Goal: Task Accomplishment & Management: Use online tool/utility

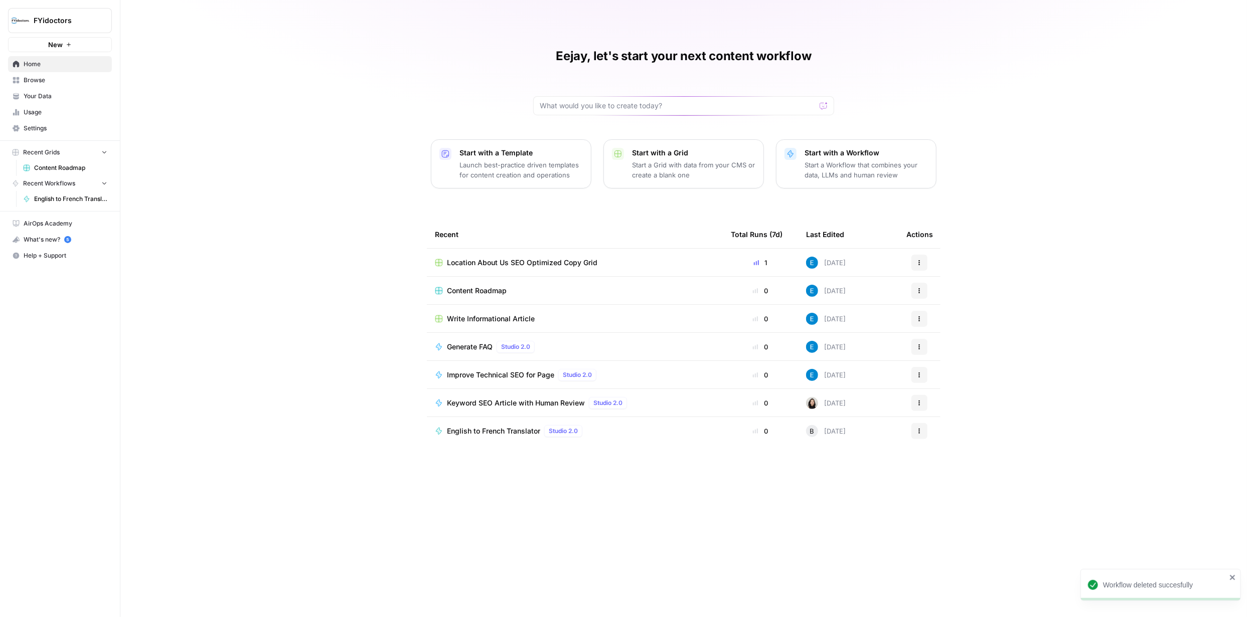
click at [485, 347] on span "Generate FAQ" at bounding box center [470, 347] width 46 height 10
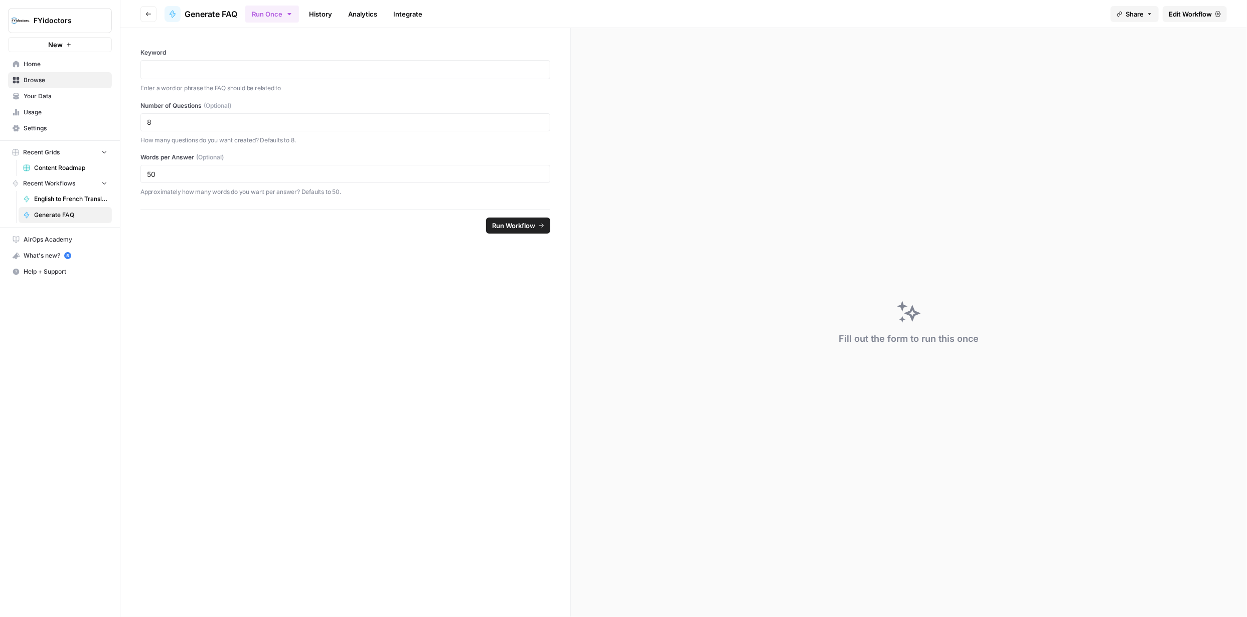
click at [1193, 18] on span "Edit Workflow" at bounding box center [1190, 14] width 43 height 10
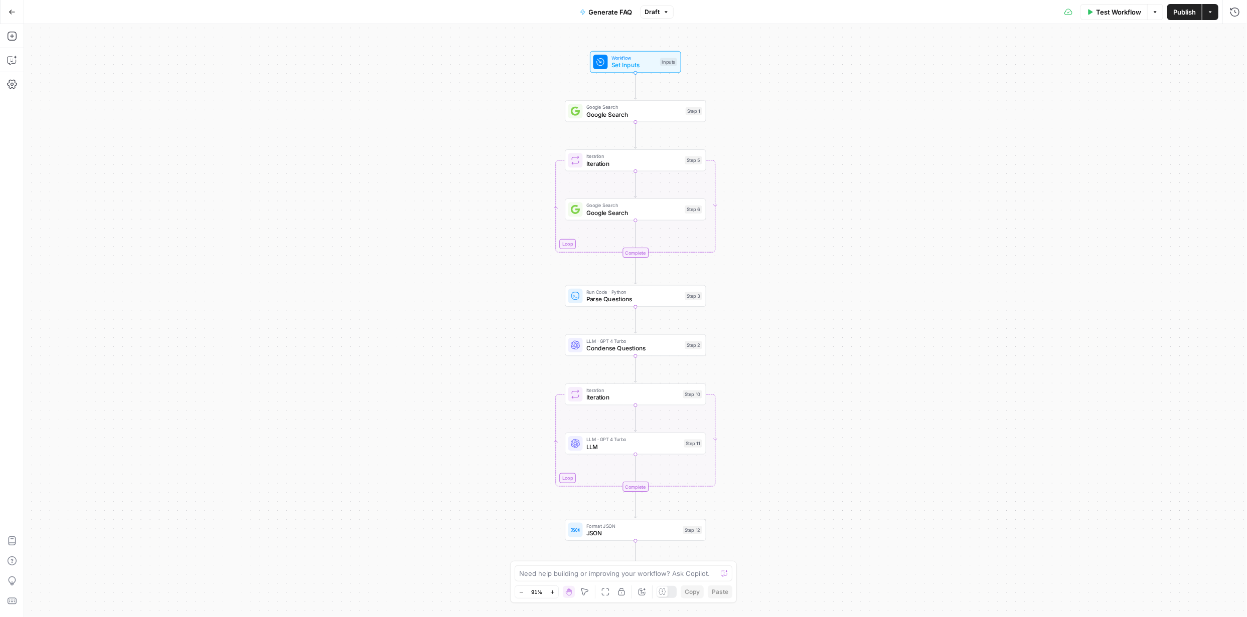
click at [12, 19] on button "Go Back" at bounding box center [12, 12] width 18 height 18
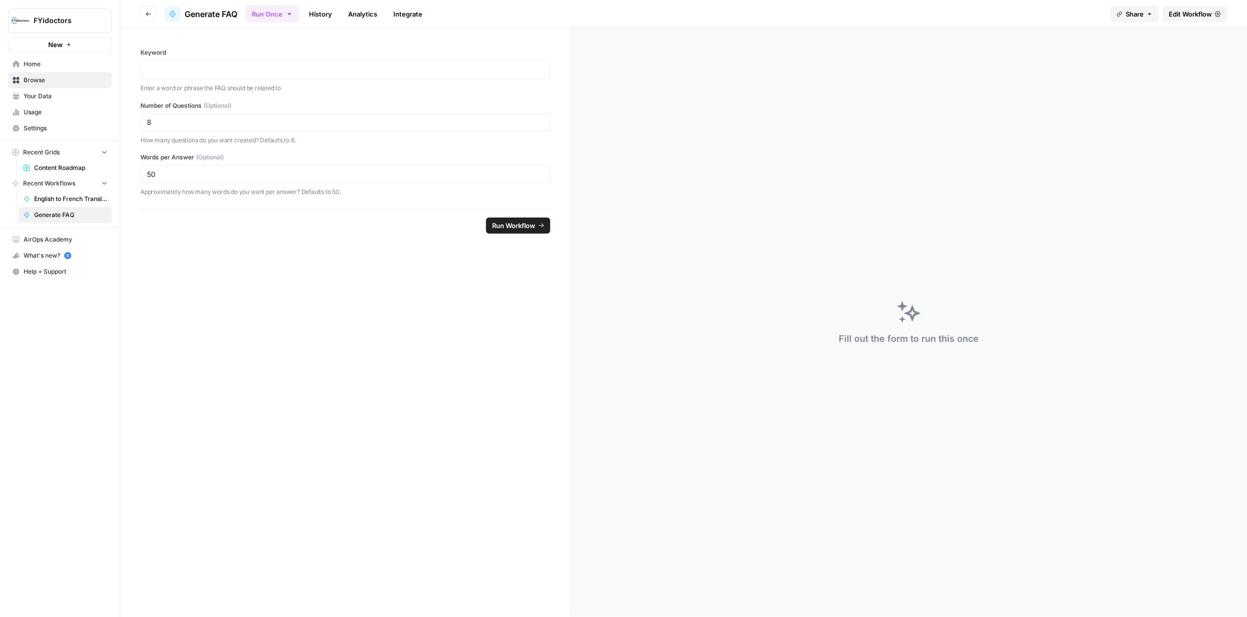
click at [41, 77] on span "Browse" at bounding box center [66, 80] width 84 height 9
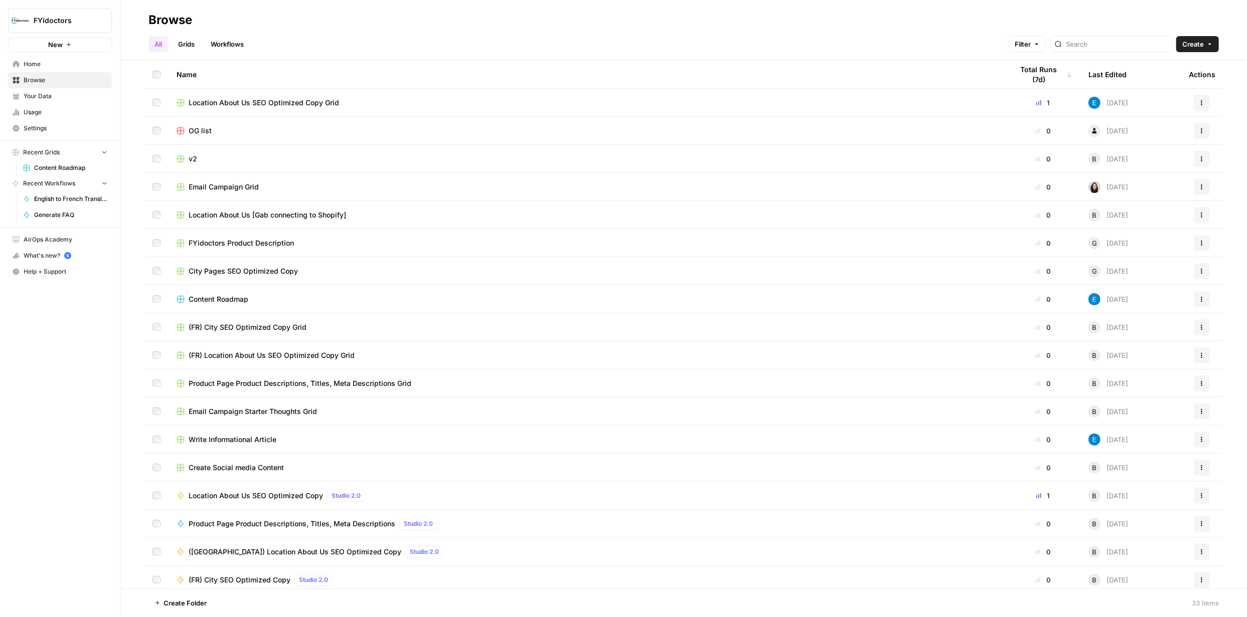
click at [299, 103] on span "Location About Us SEO Optimized Copy Grid" at bounding box center [264, 103] width 150 height 10
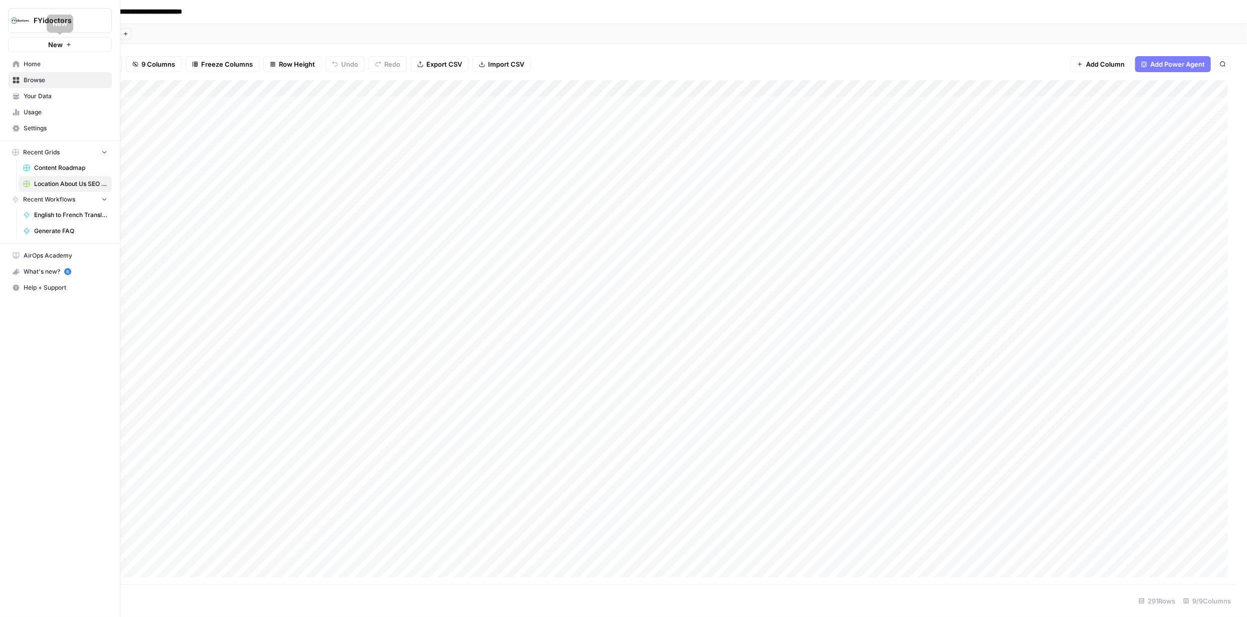
click at [43, 79] on span "Browse" at bounding box center [66, 80] width 84 height 9
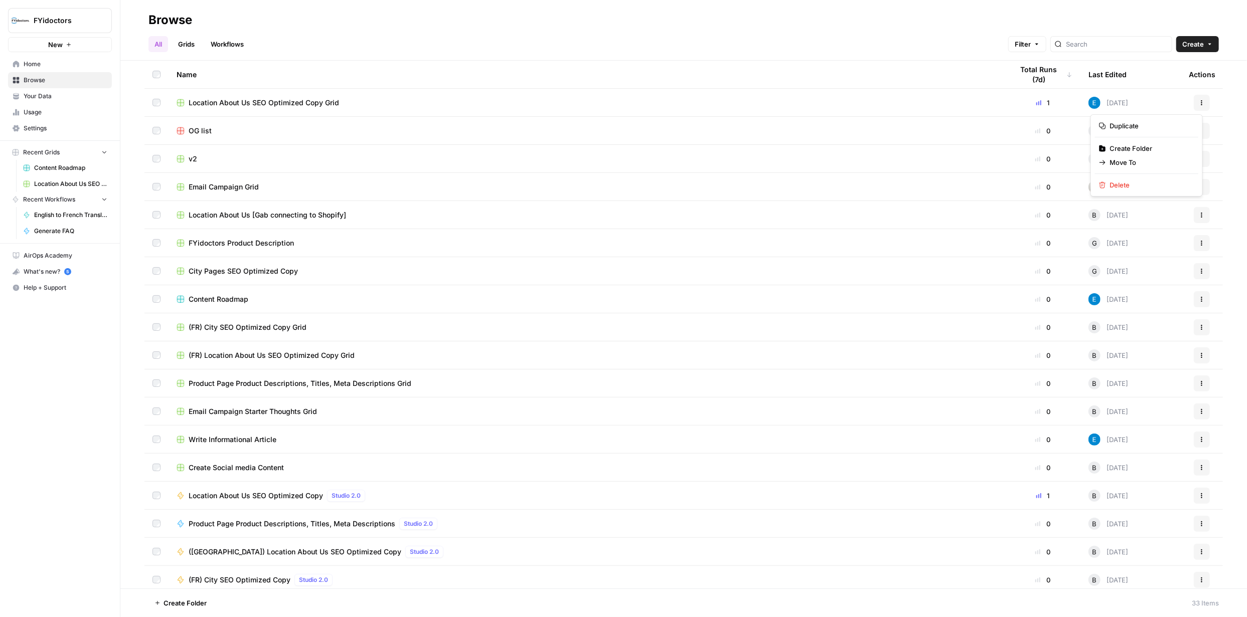
click at [1194, 108] on button "Actions" at bounding box center [1202, 103] width 16 height 16
click at [77, 423] on div "FYidoctors New Home Browse Your Data Usage Settings Recent Grids Content Roadma…" at bounding box center [60, 308] width 120 height 617
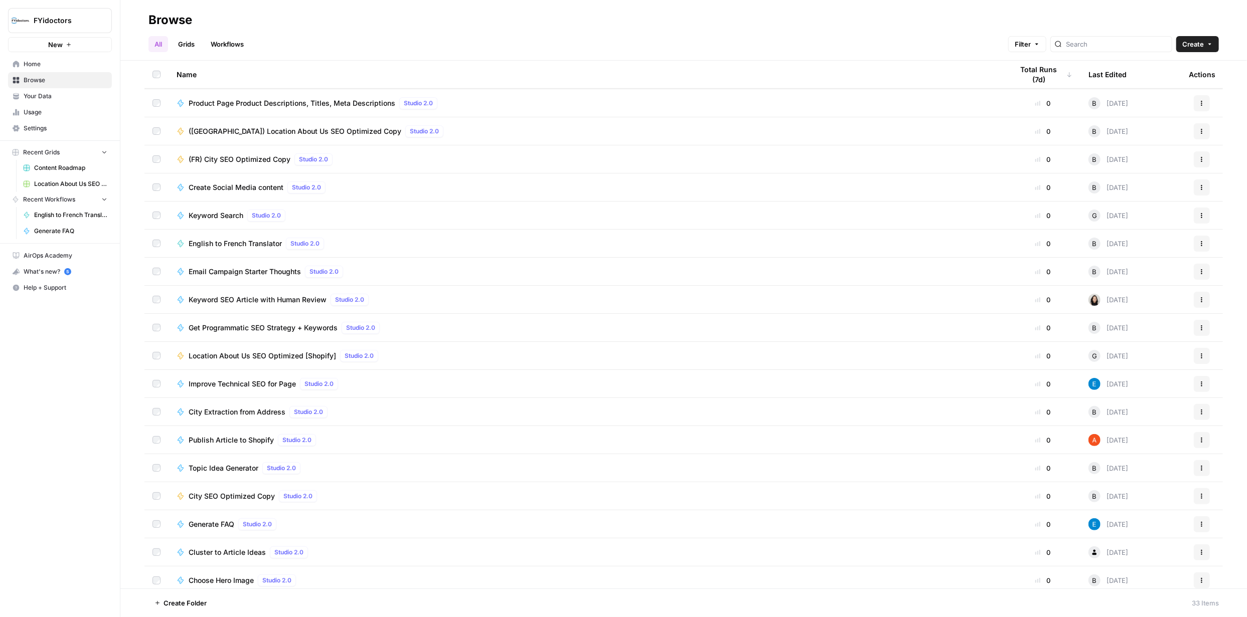
scroll to position [426, 0]
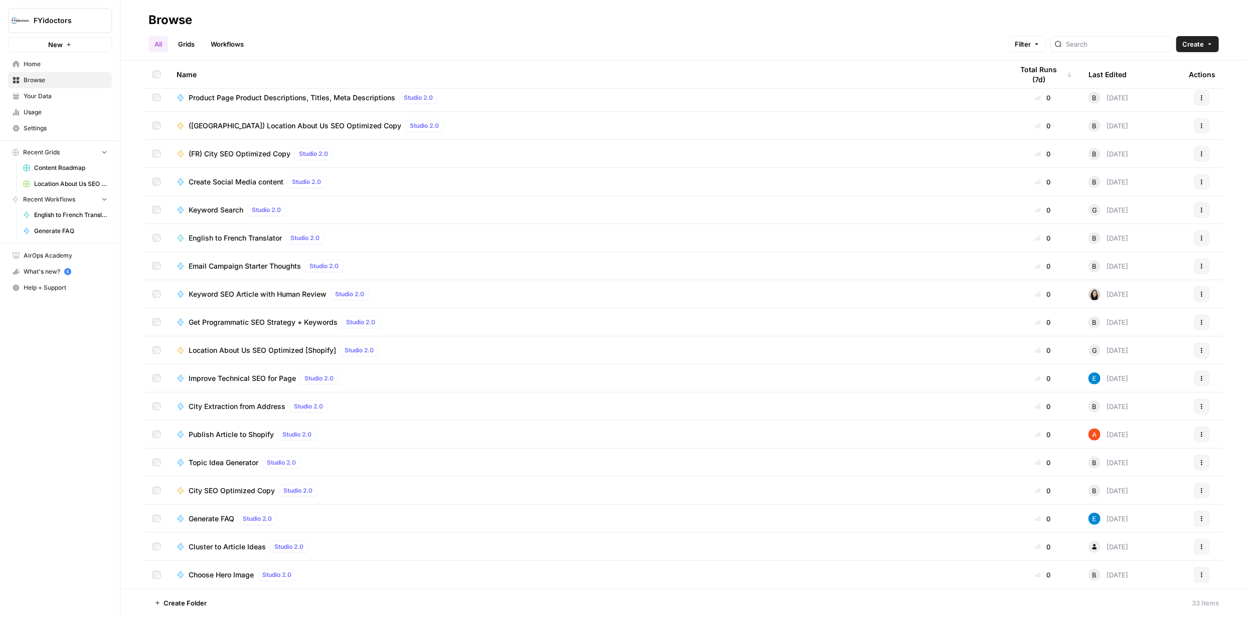
click at [245, 545] on span "Cluster to Article Ideas" at bounding box center [227, 547] width 77 height 10
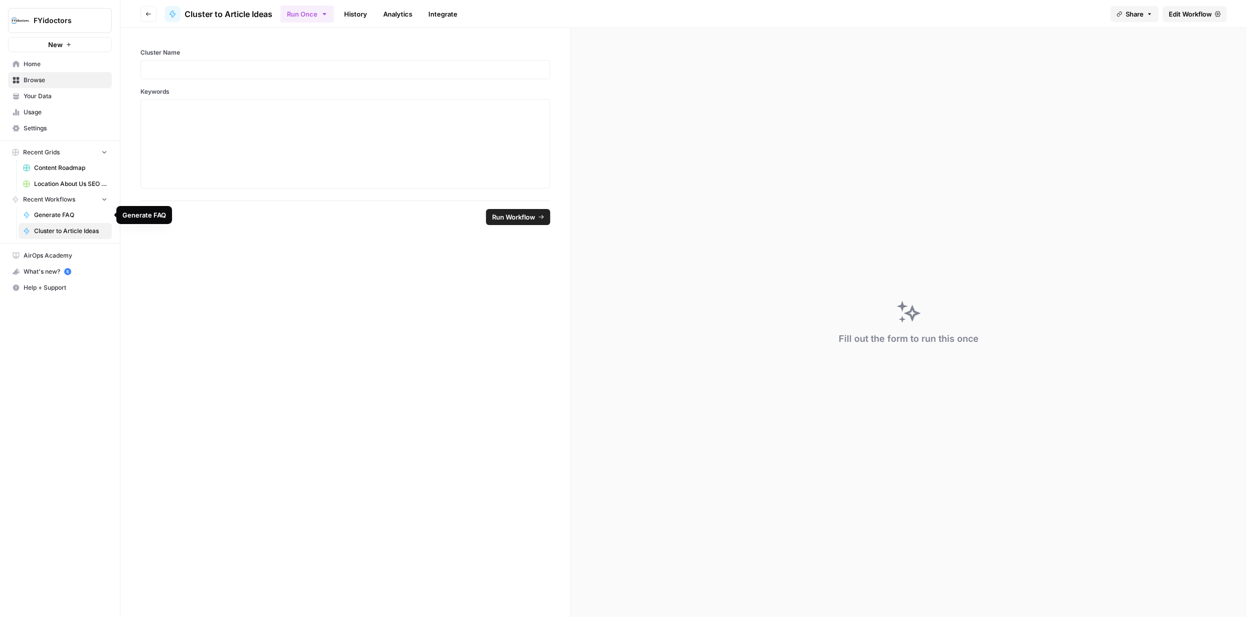
click at [74, 214] on span "Generate FAQ" at bounding box center [70, 215] width 73 height 9
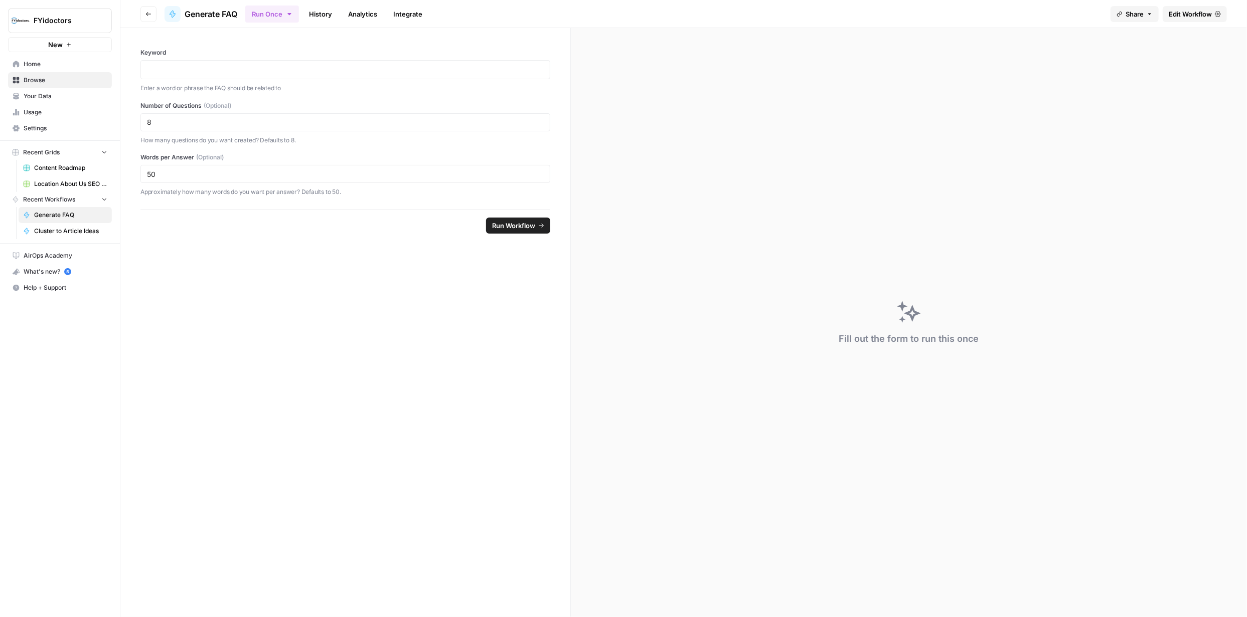
click at [63, 76] on span "Browse" at bounding box center [66, 80] width 84 height 9
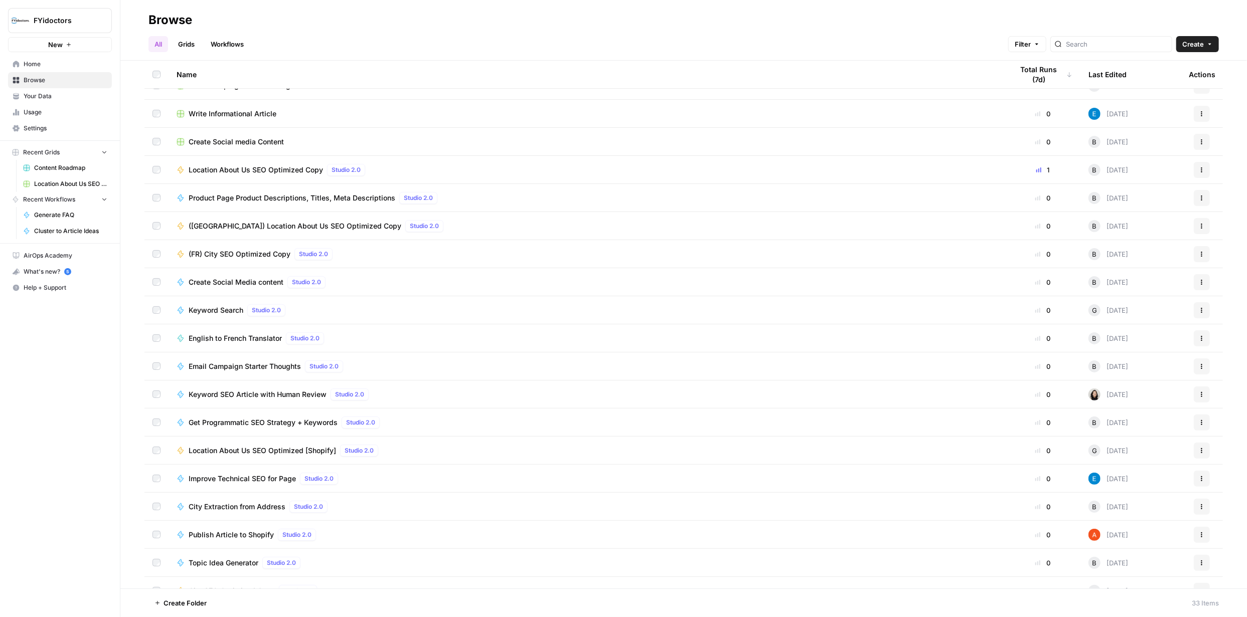
scroll to position [401, 0]
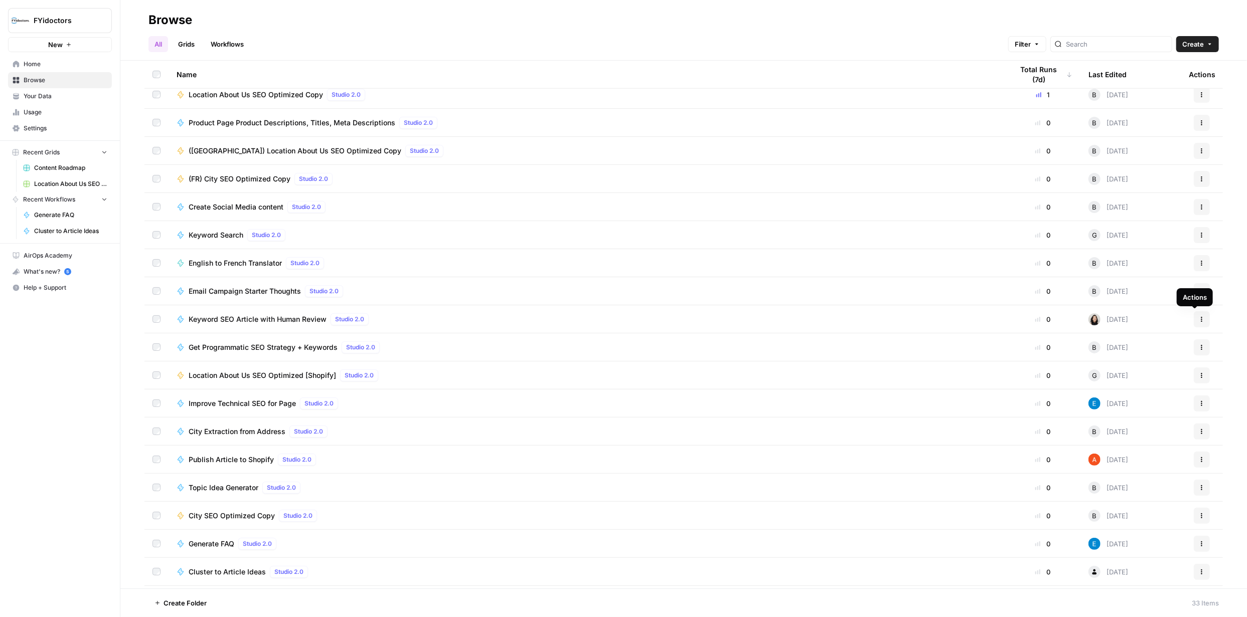
click at [1199, 320] on icon "button" at bounding box center [1202, 320] width 6 height 6
click at [1140, 354] on span "Edit in Studio" at bounding box center [1150, 357] width 80 height 10
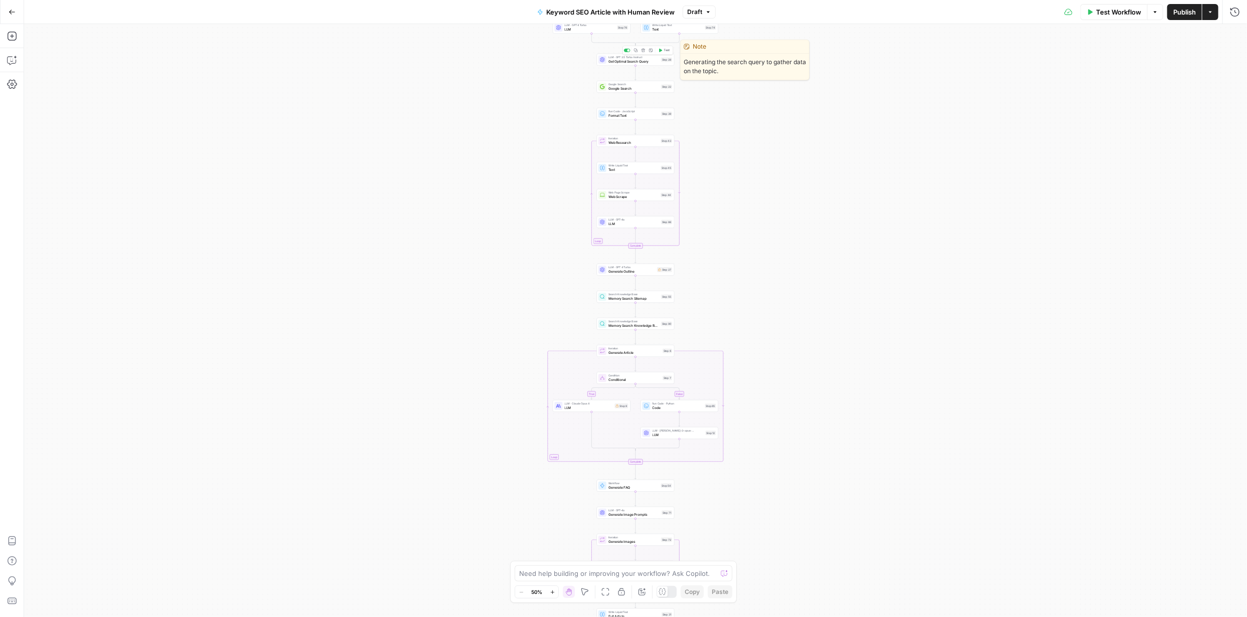
click at [618, 63] on span "Get Optimal Search Query" at bounding box center [633, 61] width 51 height 5
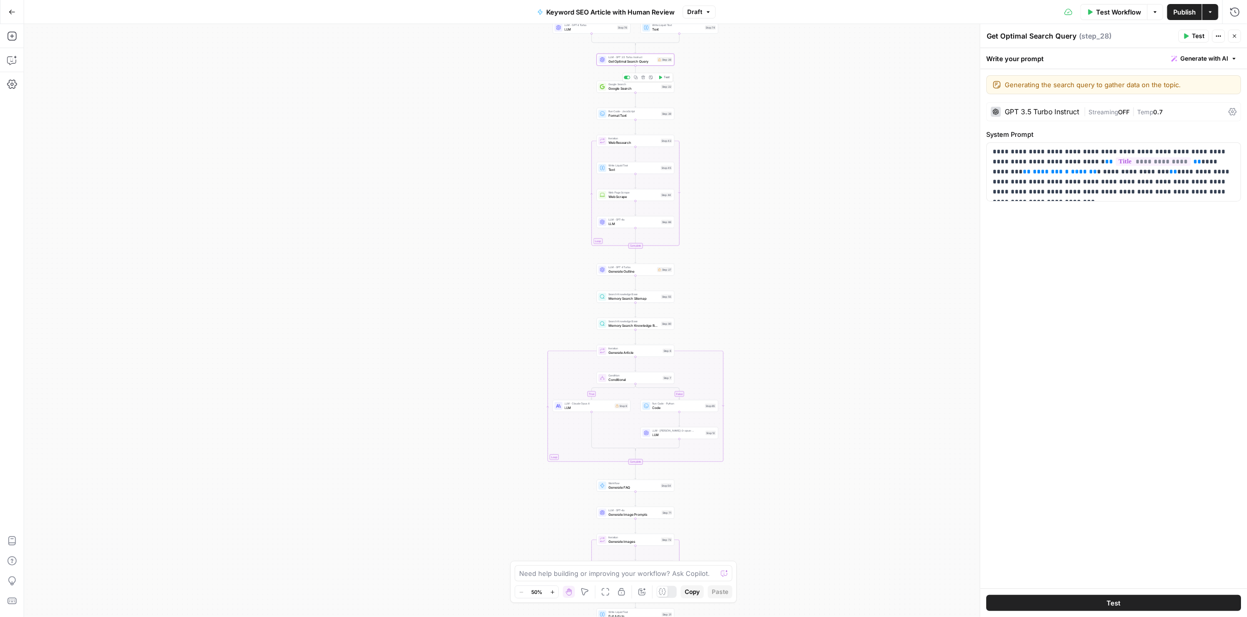
click at [620, 88] on span "Google Search" at bounding box center [633, 88] width 51 height 5
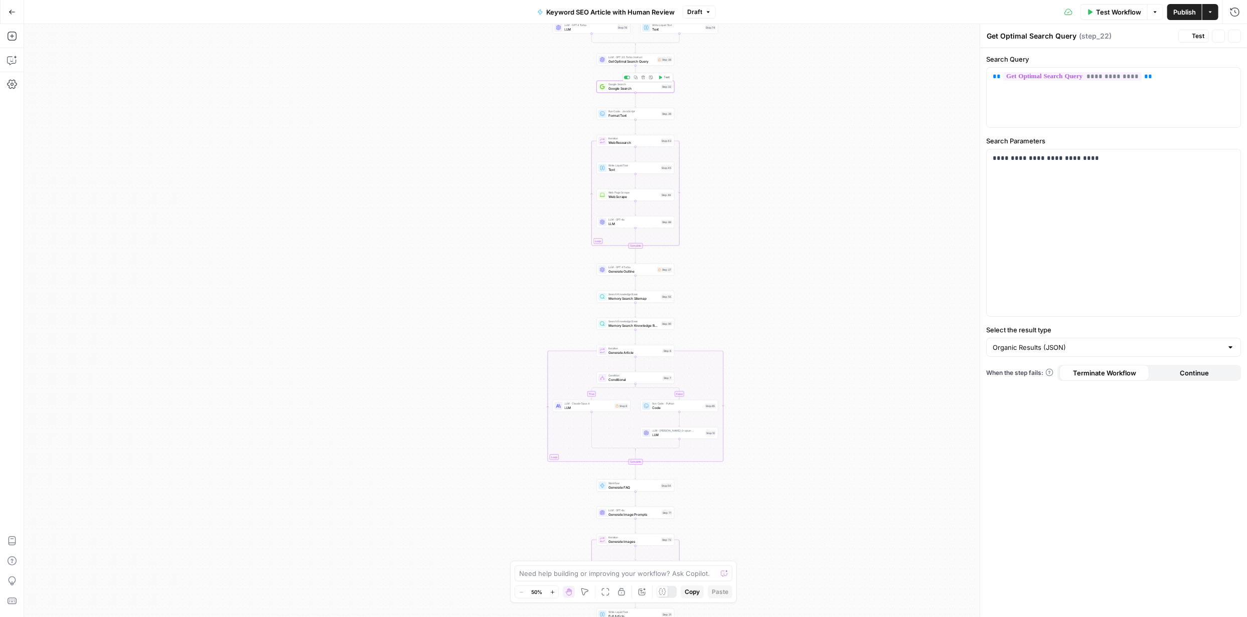
type textarea "Google Search"
click at [622, 141] on span "Web Research" at bounding box center [633, 142] width 51 height 5
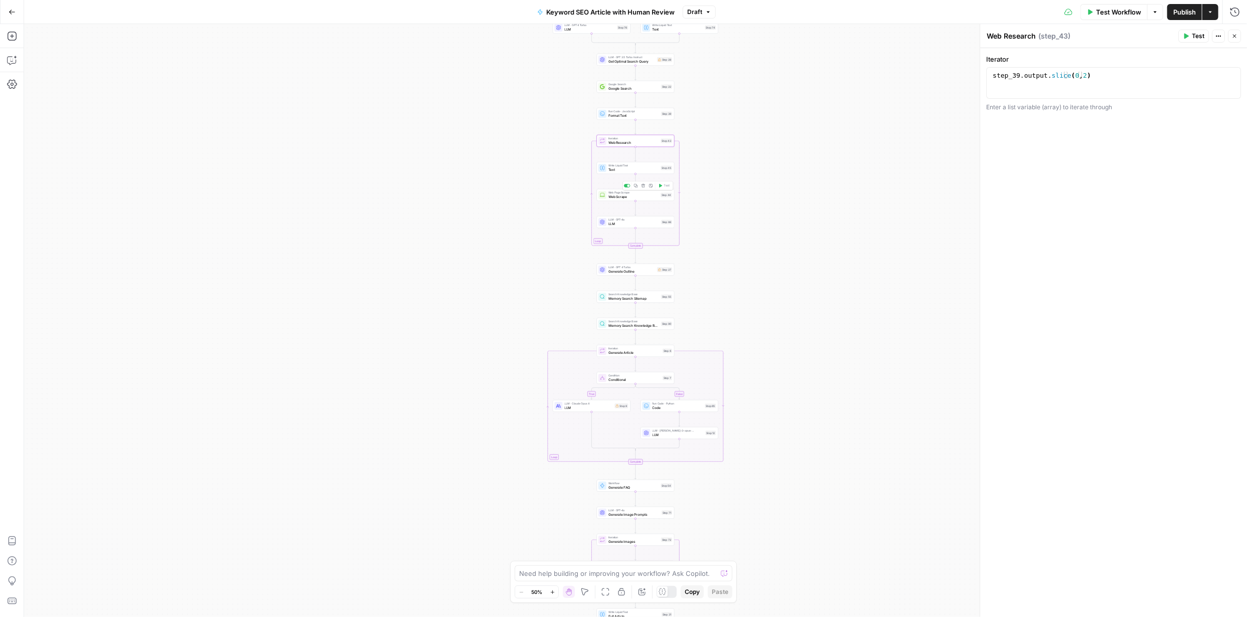
click at [632, 200] on div "Web Page Scrape Web Scrape Step 44 Copy step Delete step Add Note Test" at bounding box center [636, 195] width 78 height 12
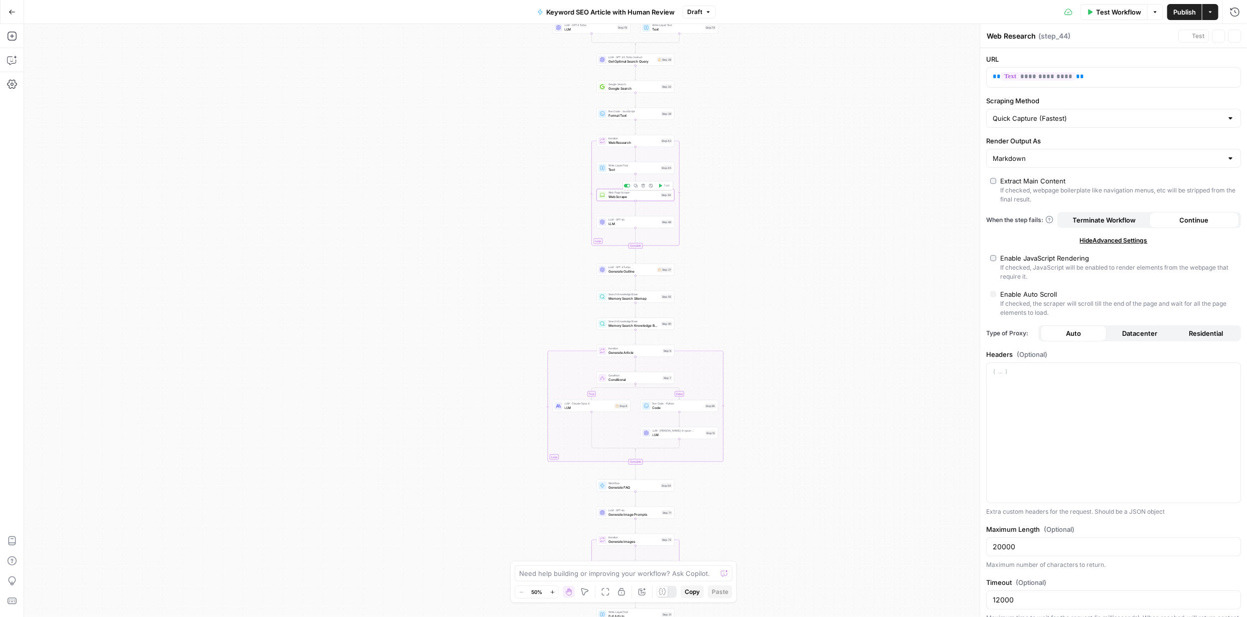
type textarea "Web Scrape"
